Goal: Entertainment & Leisure: Consume media (video, audio)

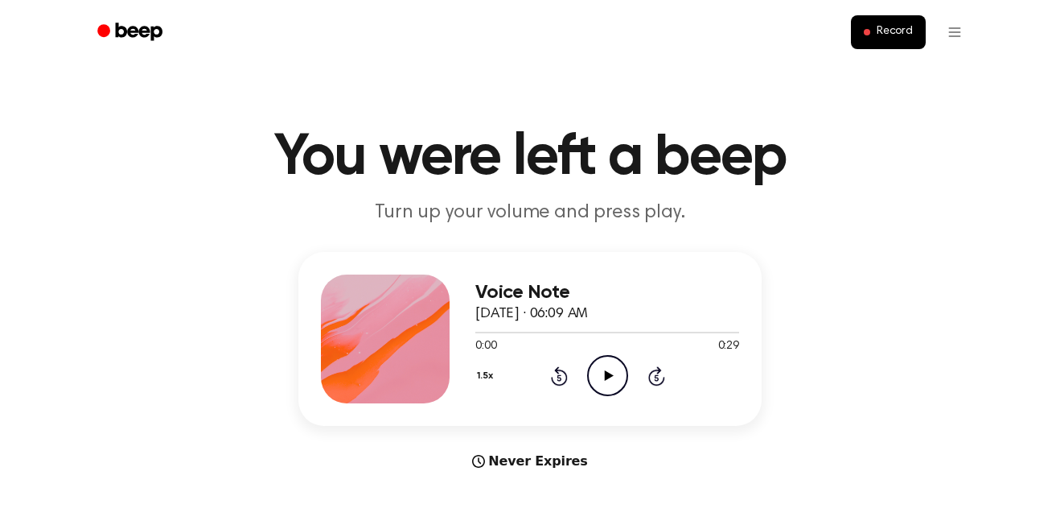
click at [611, 380] on icon "Play Audio" at bounding box center [607, 375] width 41 height 41
click at [611, 380] on icon at bounding box center [607, 375] width 7 height 10
click at [611, 380] on icon "Play Audio" at bounding box center [607, 375] width 41 height 41
click at [611, 380] on icon at bounding box center [607, 375] width 7 height 10
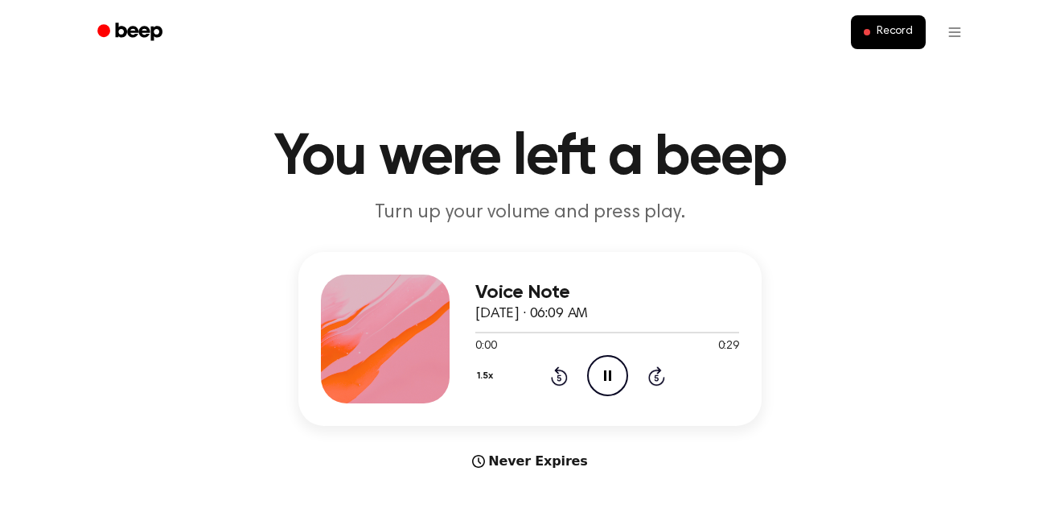
click at [611, 380] on icon at bounding box center [607, 375] width 7 height 10
click at [611, 380] on icon "Play Audio" at bounding box center [607, 375] width 41 height 41
click at [611, 380] on icon at bounding box center [607, 375] width 7 height 10
click at [603, 400] on div "Voice Note [DATE] · 06:10 AM 0:00 0:46 Your browser does not support the [objec…" at bounding box center [608, 338] width 264 height 129
click at [628, 368] on div "1.5x Rewind 5 seconds Play Audio Skip 5 seconds" at bounding box center [608, 375] width 264 height 41
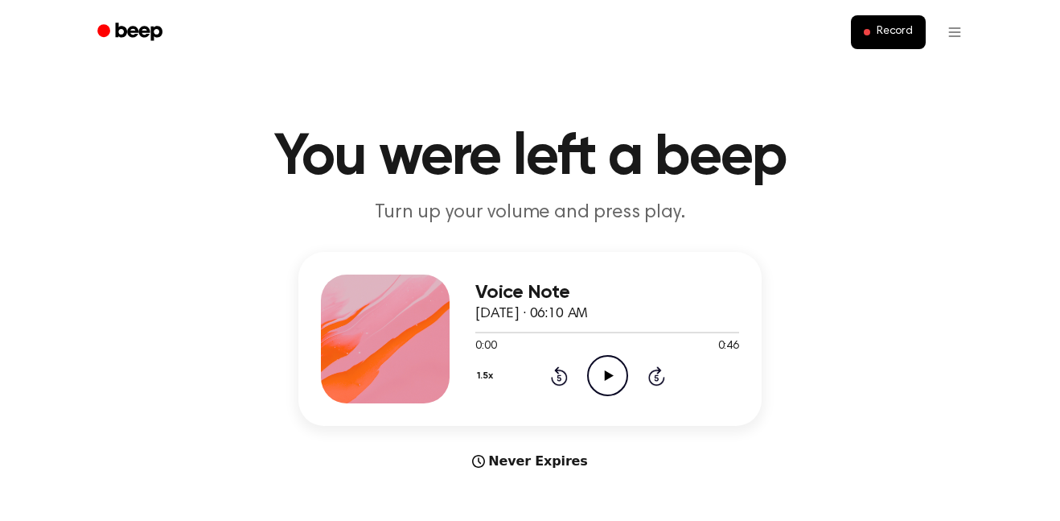
click at [619, 372] on icon "Play Audio" at bounding box center [607, 375] width 41 height 41
click at [559, 377] on icon at bounding box center [559, 377] width 4 height 6
click at [608, 369] on icon "Pause Audio" at bounding box center [607, 375] width 41 height 41
click at [611, 369] on icon "Play Audio" at bounding box center [607, 375] width 41 height 41
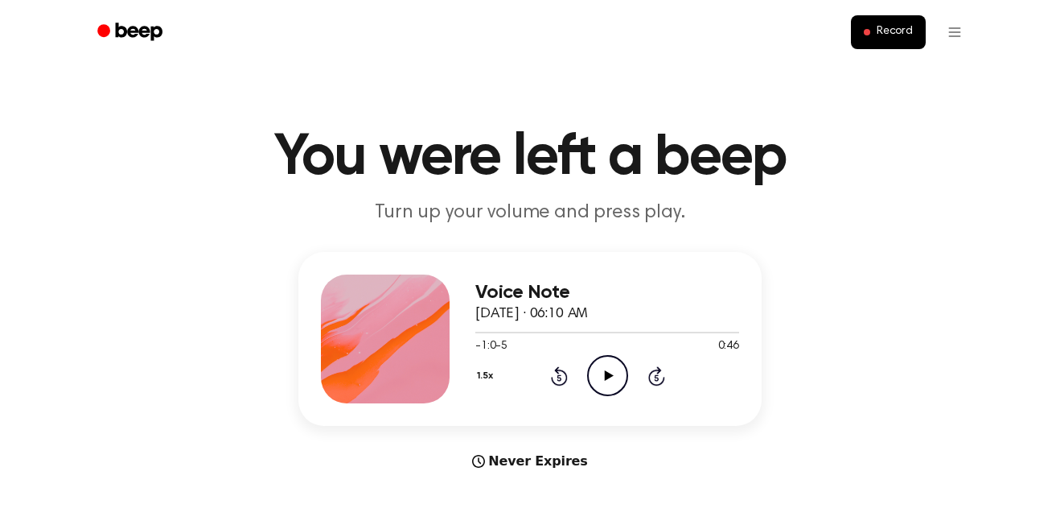
click at [611, 369] on icon "Play Audio" at bounding box center [607, 375] width 41 height 41
click at [612, 372] on icon "Pause Audio" at bounding box center [607, 375] width 41 height 41
click at [616, 368] on icon "Play Audio" at bounding box center [607, 375] width 41 height 41
click at [620, 367] on icon "Pause Audio" at bounding box center [607, 375] width 41 height 41
click at [611, 369] on icon "Play Audio" at bounding box center [607, 375] width 41 height 41
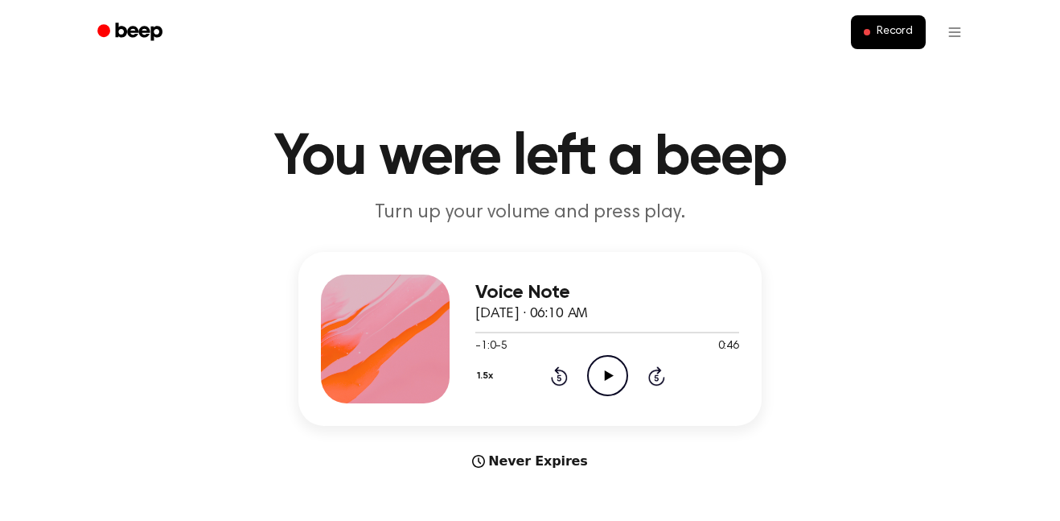
click at [599, 371] on icon "Play Audio" at bounding box center [607, 375] width 41 height 41
click at [607, 361] on icon "Pause Audio" at bounding box center [607, 375] width 41 height 41
click at [612, 359] on icon "Play Audio" at bounding box center [607, 375] width 41 height 41
click at [623, 356] on icon "Pause Audio" at bounding box center [607, 375] width 41 height 41
click at [624, 358] on icon "Play Audio" at bounding box center [607, 375] width 41 height 41
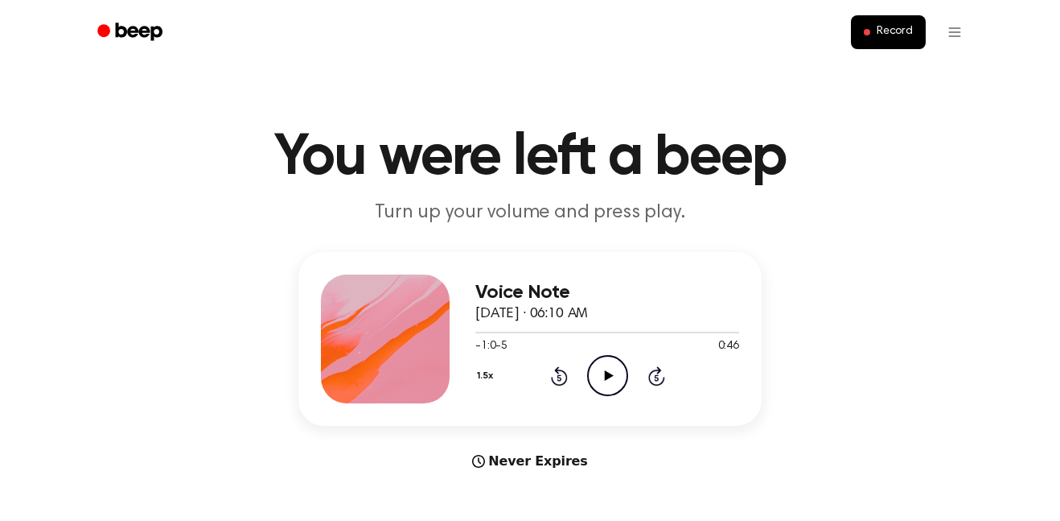
click at [607, 385] on icon "Play Audio" at bounding box center [607, 375] width 41 height 41
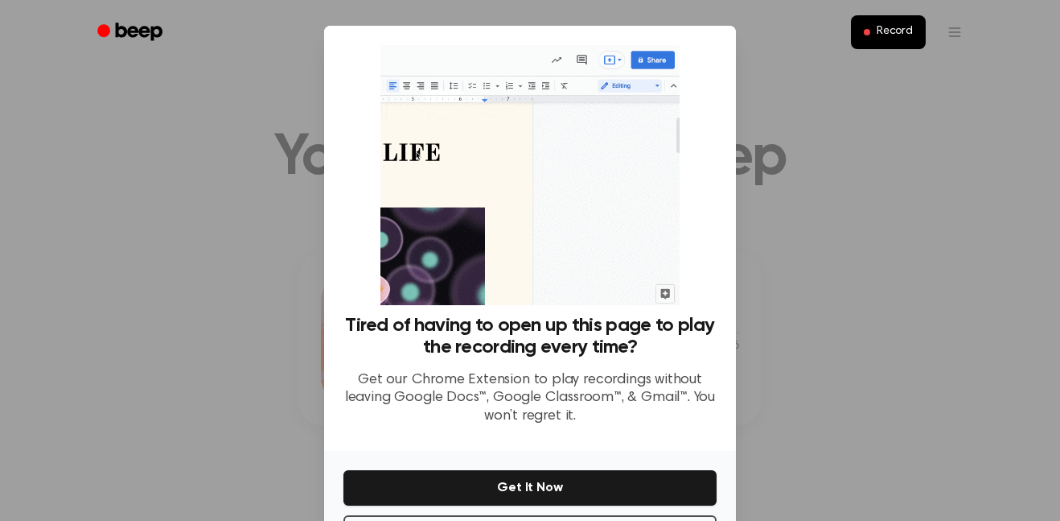
click at [605, 382] on p "Get our Chrome Extension to play recordings without leaving Google Docs™, Googl…" at bounding box center [530, 398] width 373 height 55
click at [603, 383] on p "Get our Chrome Extension to play recordings without leaving Google Docs™, Googl…" at bounding box center [530, 398] width 373 height 55
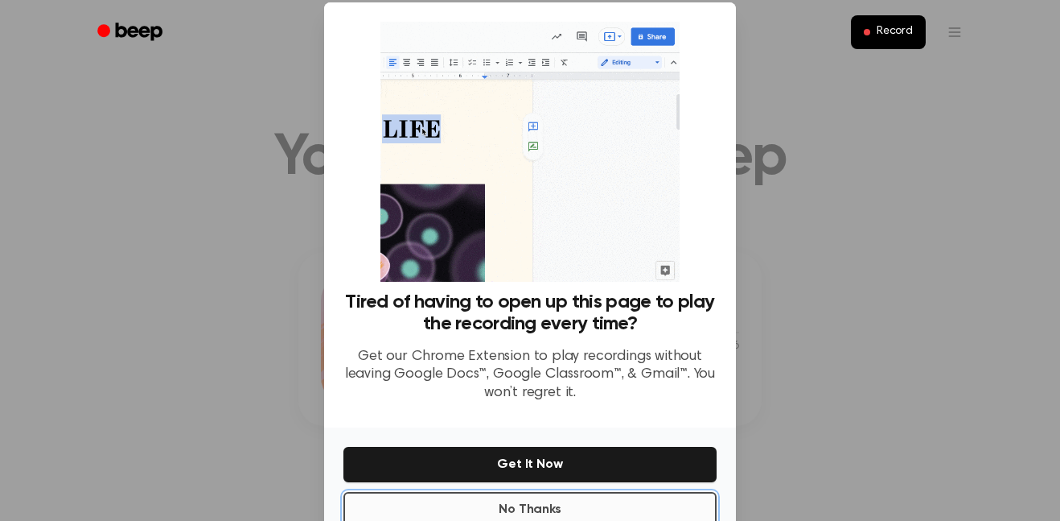
click at [621, 517] on button "No Thanks" at bounding box center [530, 509] width 373 height 35
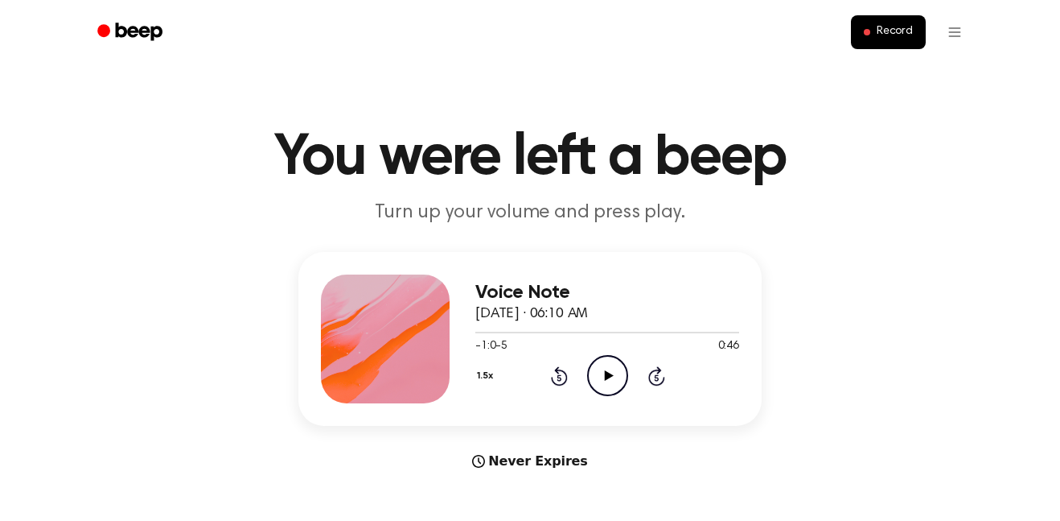
click at [619, 510] on main "You were left a beep Turn up your volume and press play. Voice Note [DATE] · 06…" at bounding box center [530, 480] width 1060 height 961
